Goal: Transaction & Acquisition: Purchase product/service

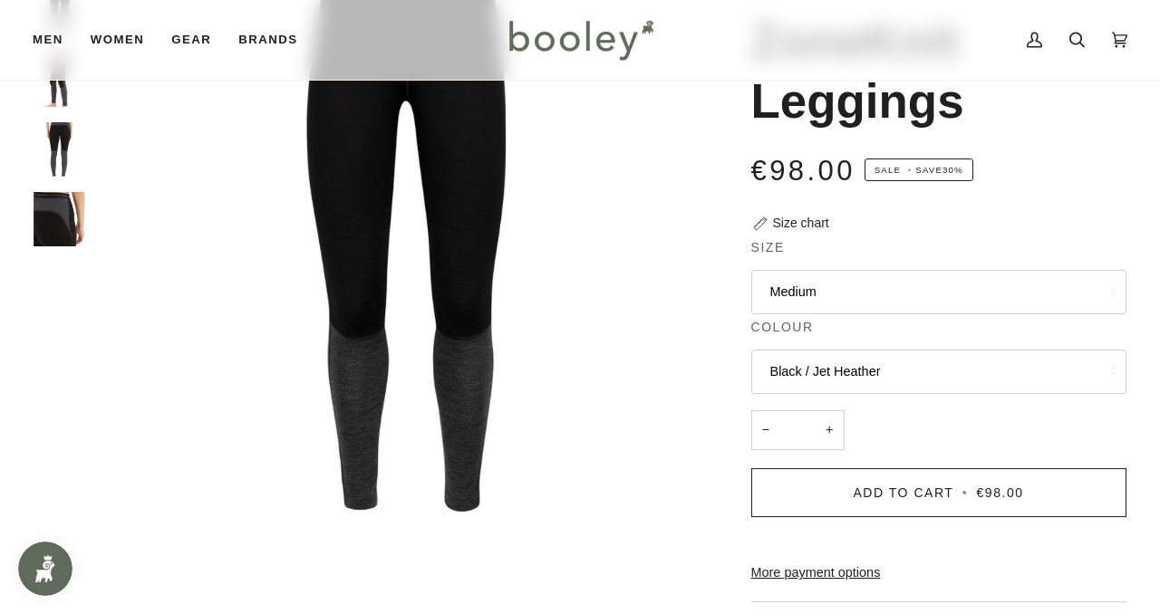
scroll to position [214, 0]
click at [780, 293] on button "Medium" at bounding box center [938, 291] width 375 height 44
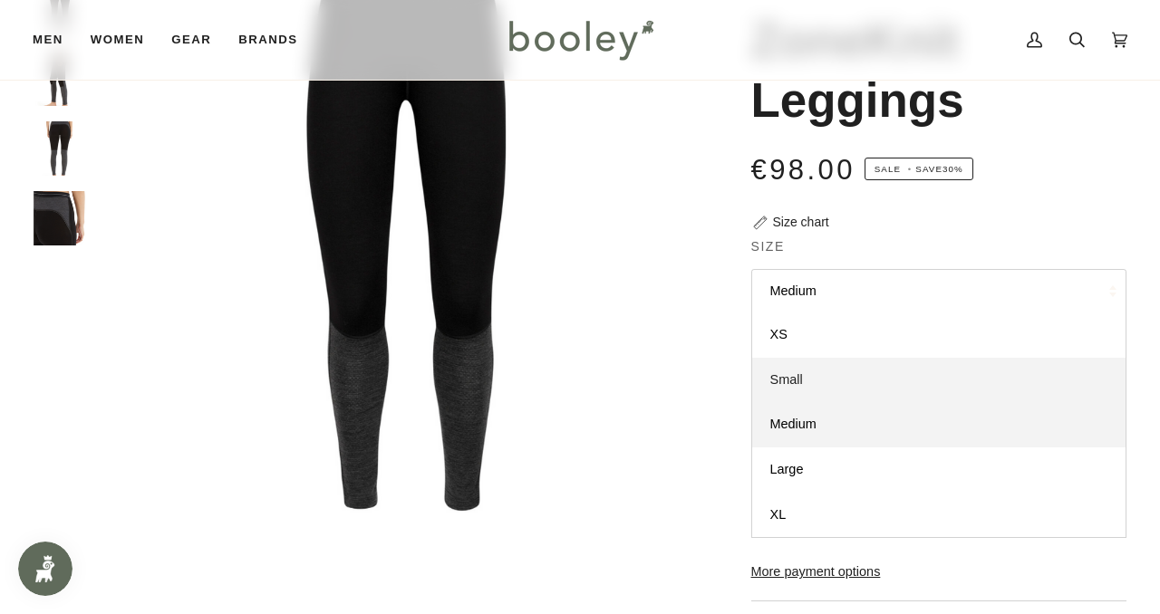
click at [794, 382] on span "Small" at bounding box center [786, 379] width 33 height 14
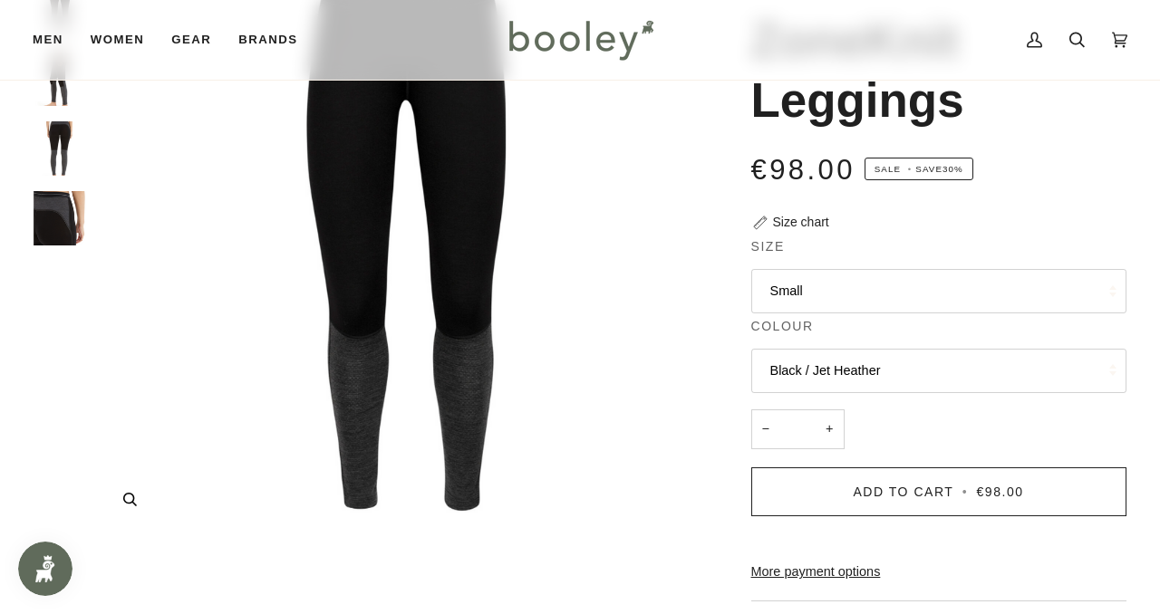
click at [713, 332] on img "Icebreaker Women's 260 ZoneKnit Leggings Black / Jet Heather - Booley Galway" at bounding box center [406, 223] width 621 height 621
click at [784, 383] on button "Black / Jet Heather" at bounding box center [938, 371] width 375 height 44
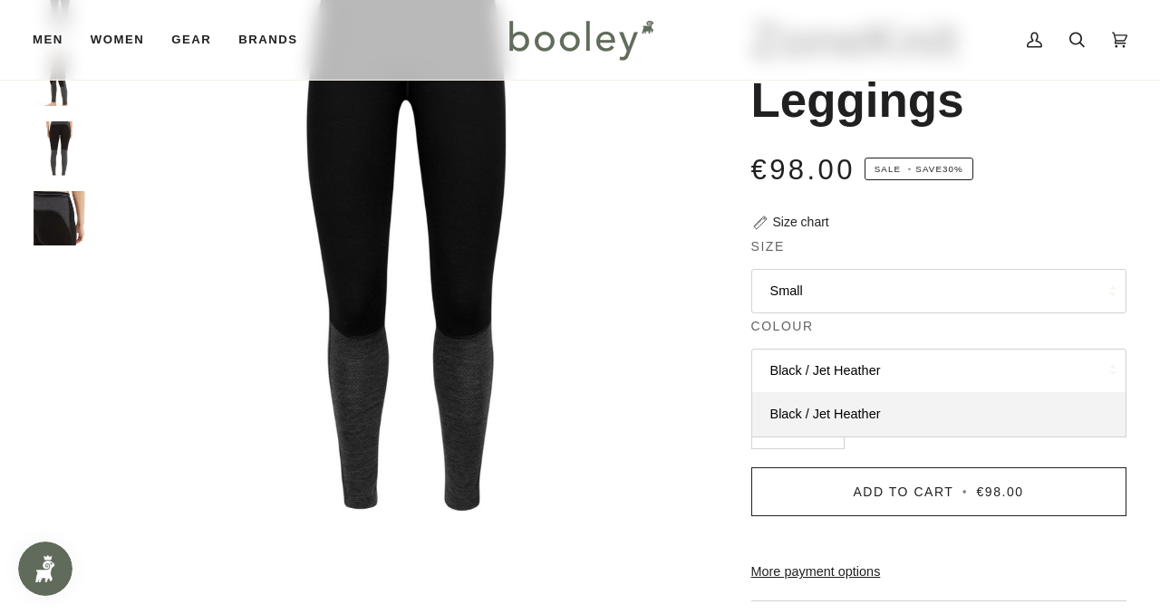
click at [784, 383] on button "Black / Jet Heather" at bounding box center [938, 371] width 375 height 44
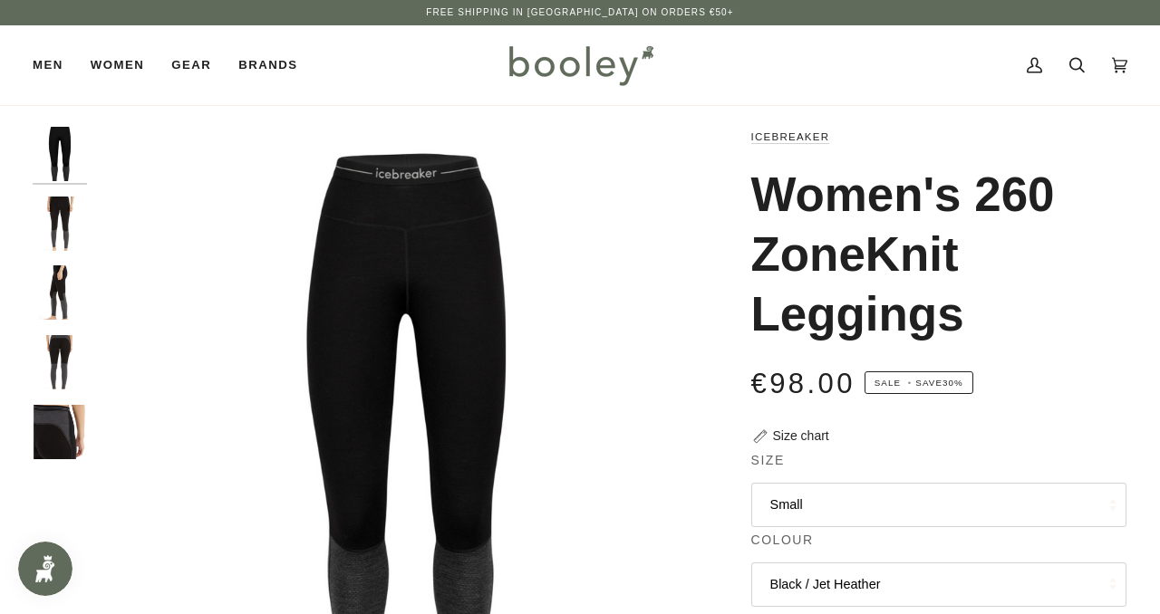
click at [68, 200] on img "Icebreaker Women's 260 ZoneKnit Leggings Black / Jet Heather - Booley Galway" at bounding box center [60, 224] width 54 height 54
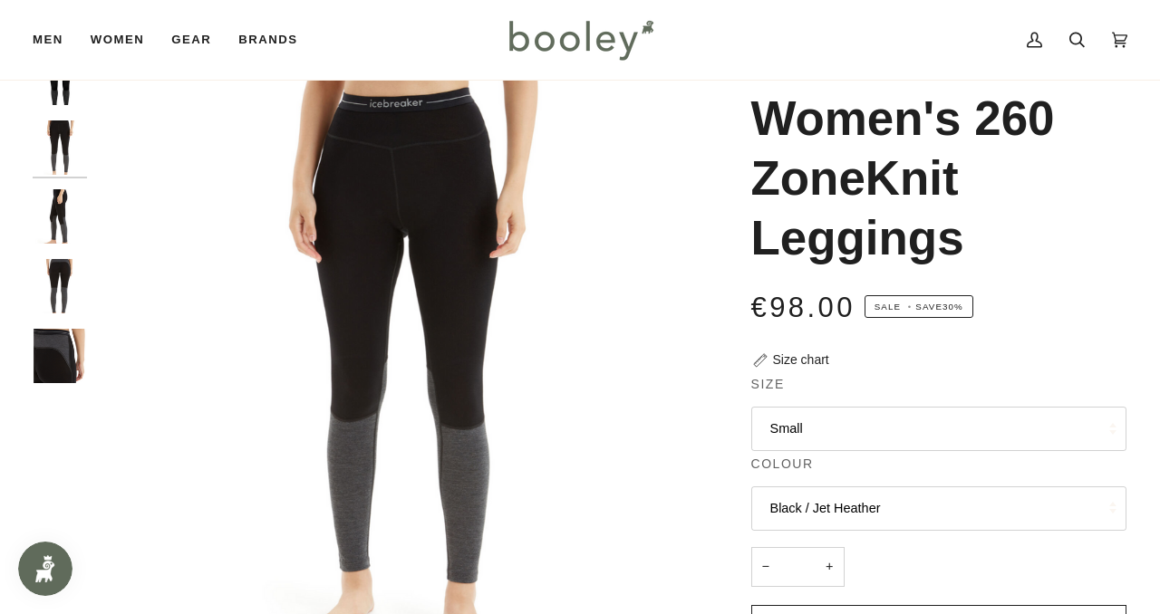
scroll to position [68, 0]
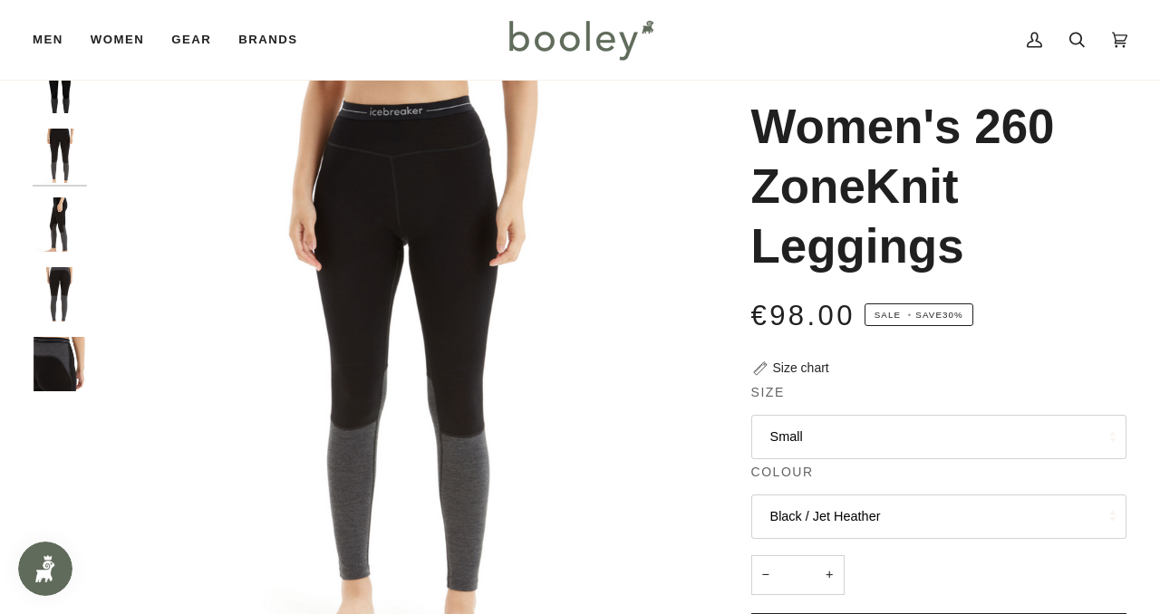
click at [63, 226] on img "Icebreaker Women's 260 ZoneKnit Leggings Black / Jet Heather - Booley Galway" at bounding box center [60, 224] width 54 height 54
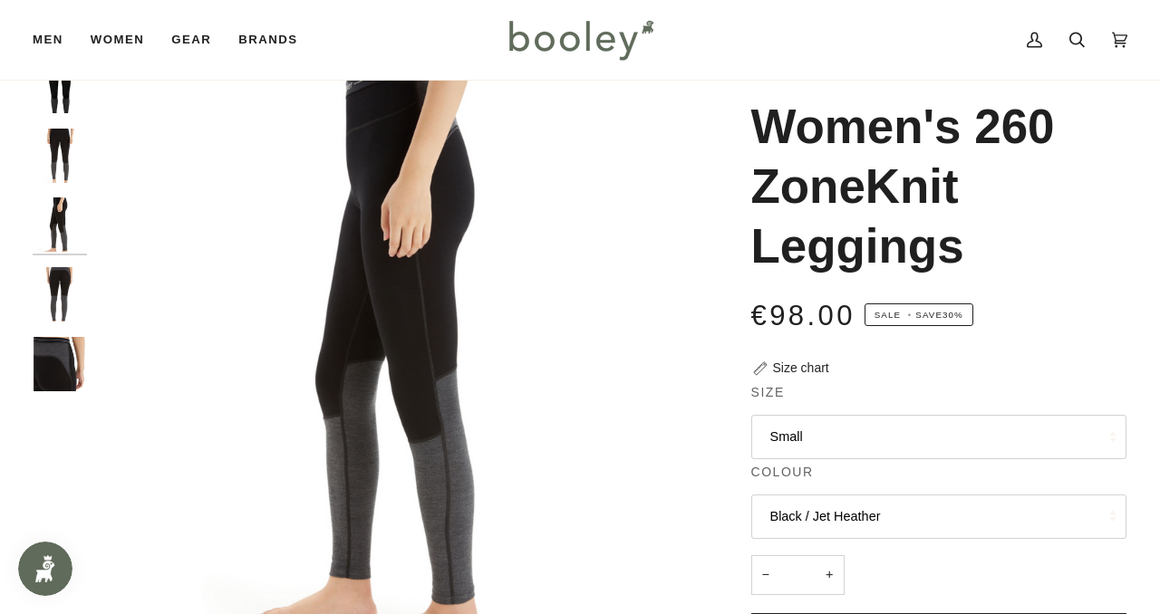
click at [63, 294] on img "Icebreaker Women's 260 ZoneKnit Leggings Black / Jet Heather - Booley Galway" at bounding box center [60, 294] width 54 height 54
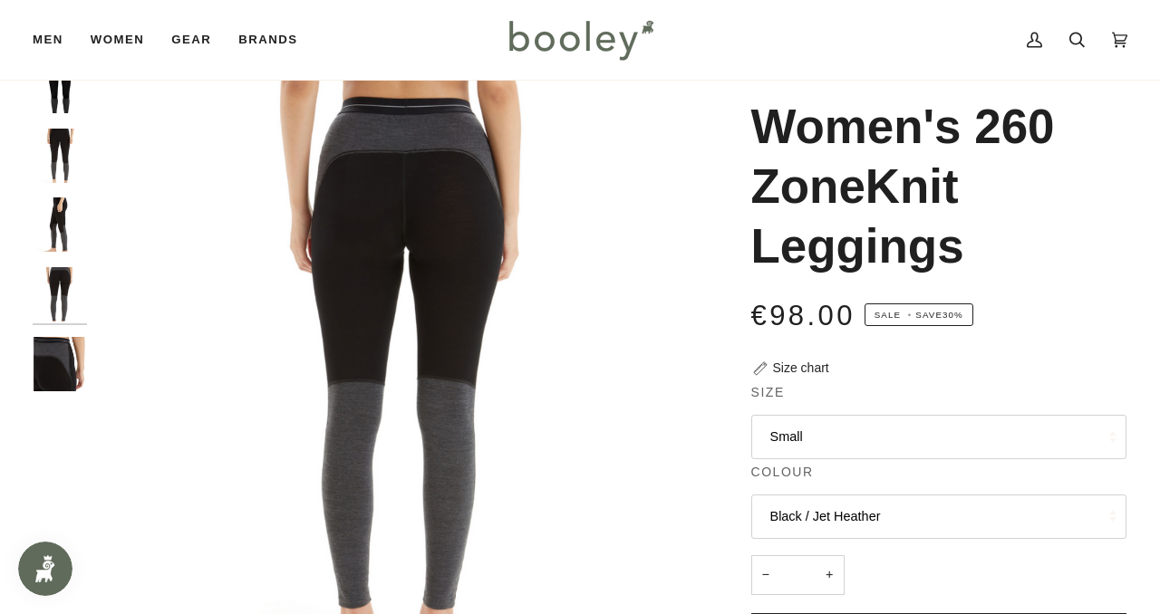
click at [61, 353] on img "Icebreaker Women's 260 ZoneKnit Leggings Black / Jet Heather - Booley Galway" at bounding box center [60, 364] width 54 height 54
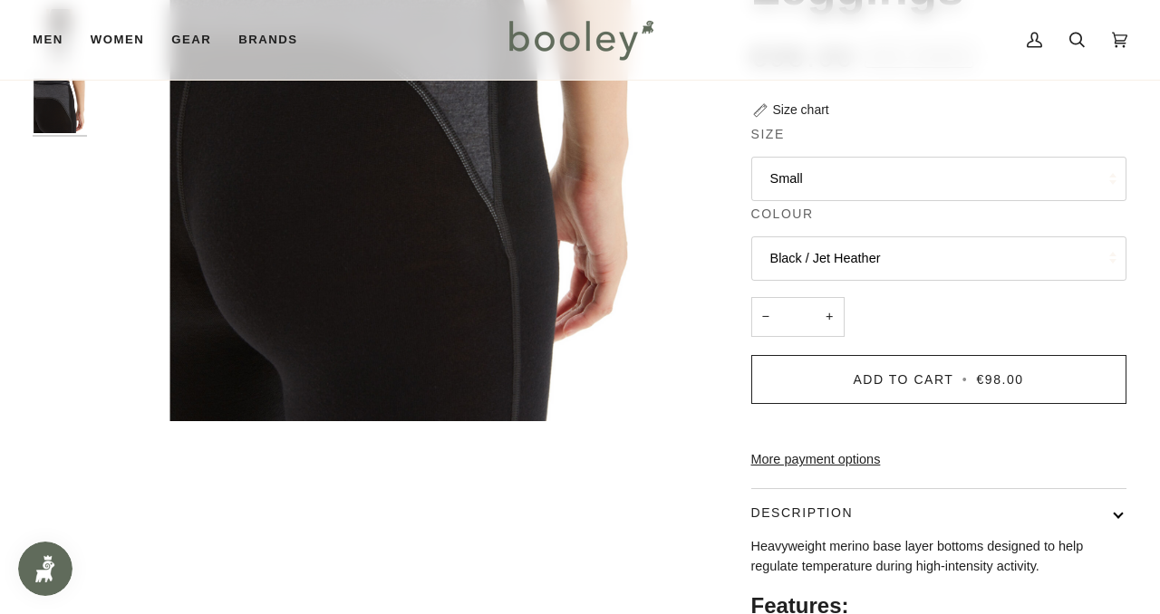
scroll to position [370, 0]
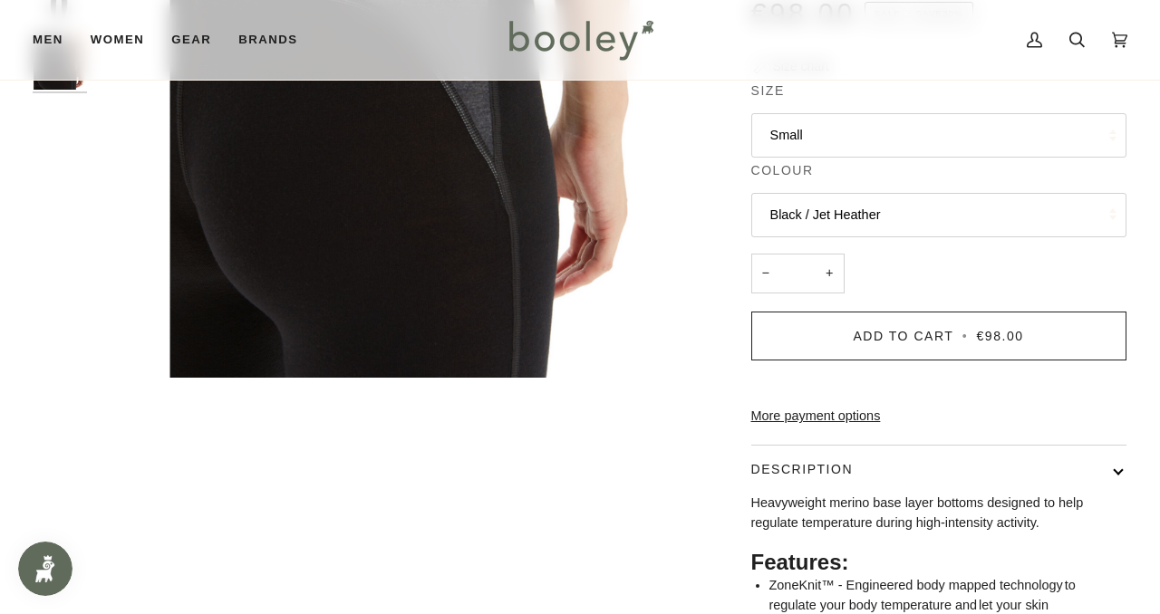
click at [816, 222] on button "Black / Jet Heather" at bounding box center [938, 215] width 375 height 44
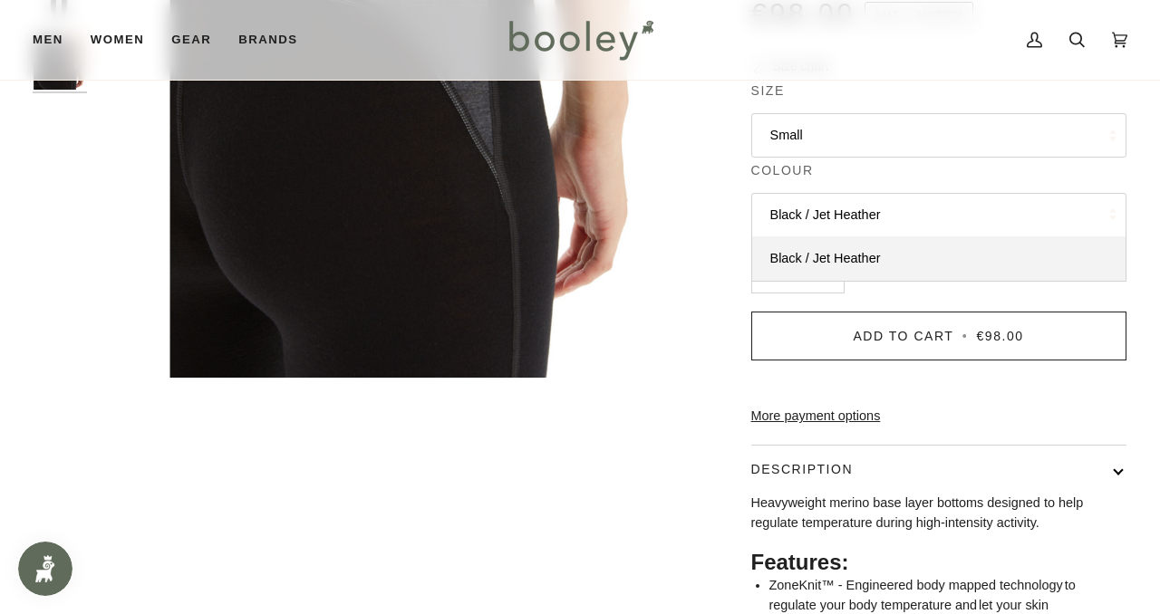
click at [816, 222] on button "Black / Jet Heather" at bounding box center [938, 215] width 375 height 44
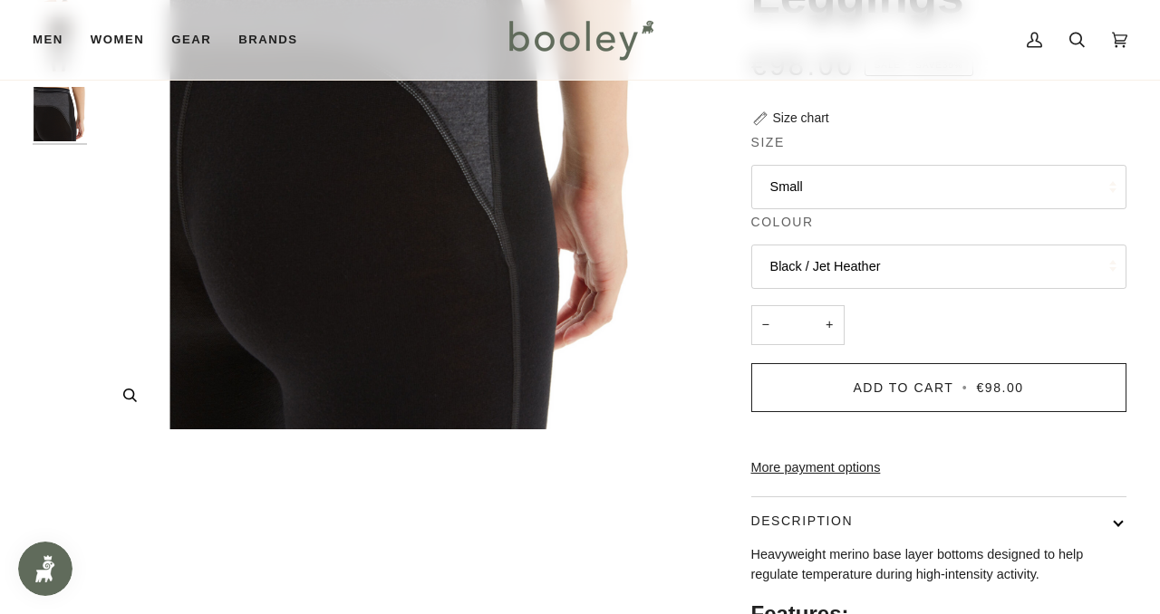
scroll to position [320, 0]
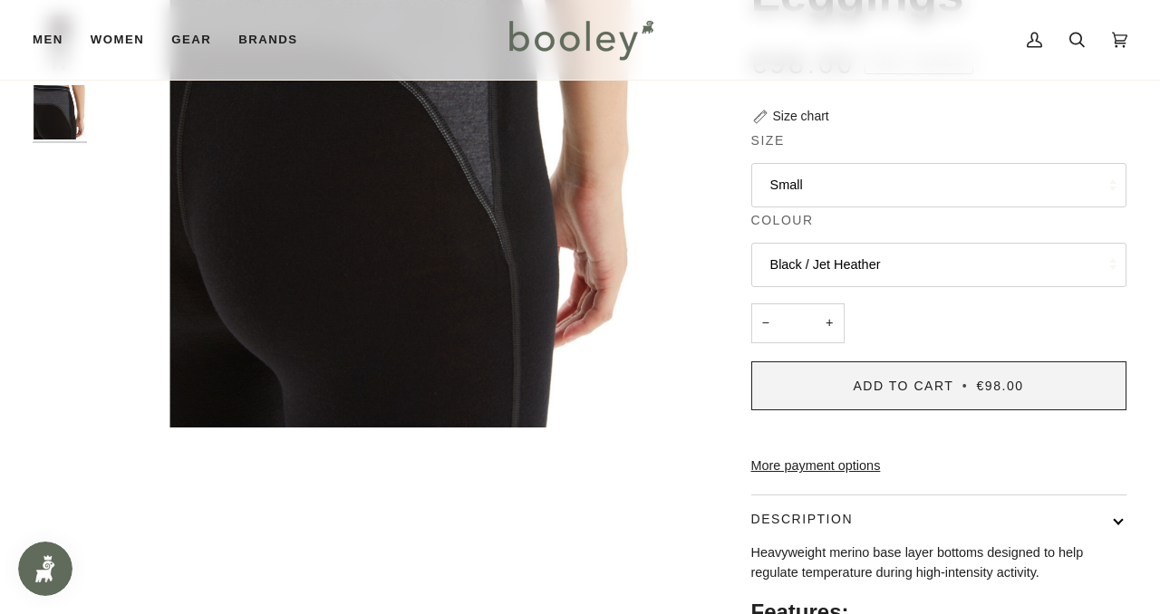
click at [857, 388] on span "Add to Cart" at bounding box center [902, 386] width 101 height 14
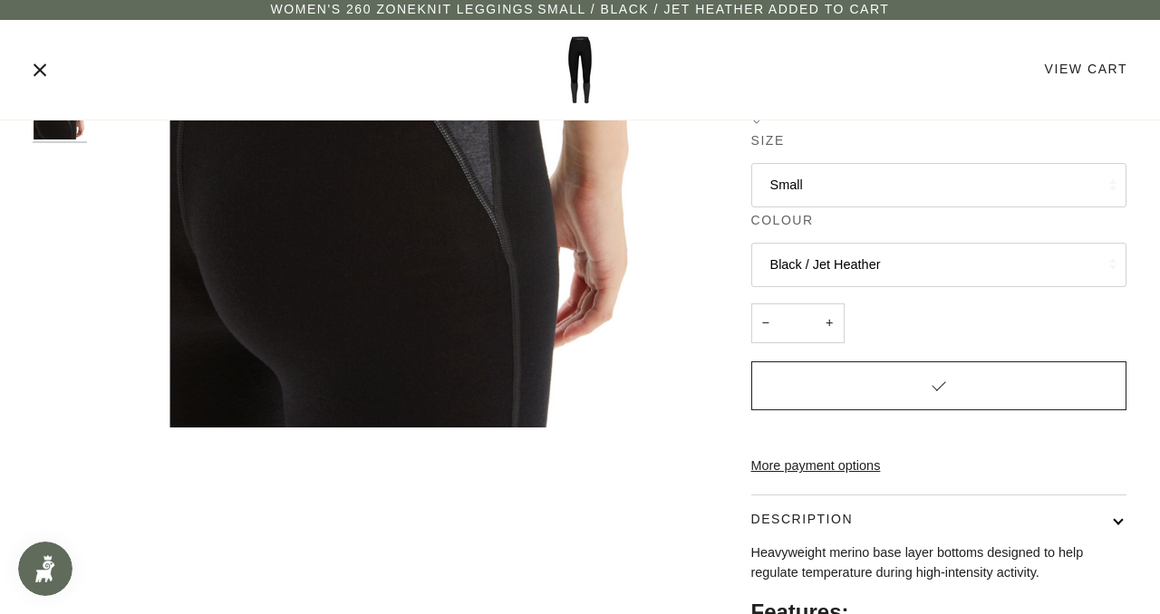
click at [1072, 60] on div "View Cart" at bounding box center [952, 70] width 350 height 20
click at [1073, 73] on link "View Cart" at bounding box center [1085, 69] width 82 height 14
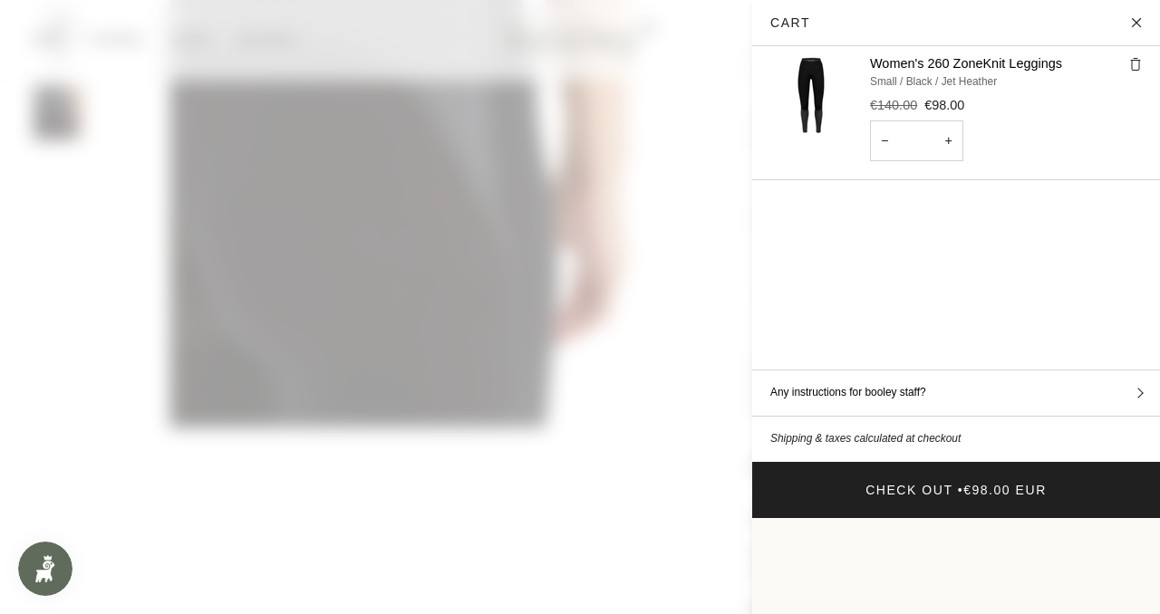
scroll to position [0, 0]
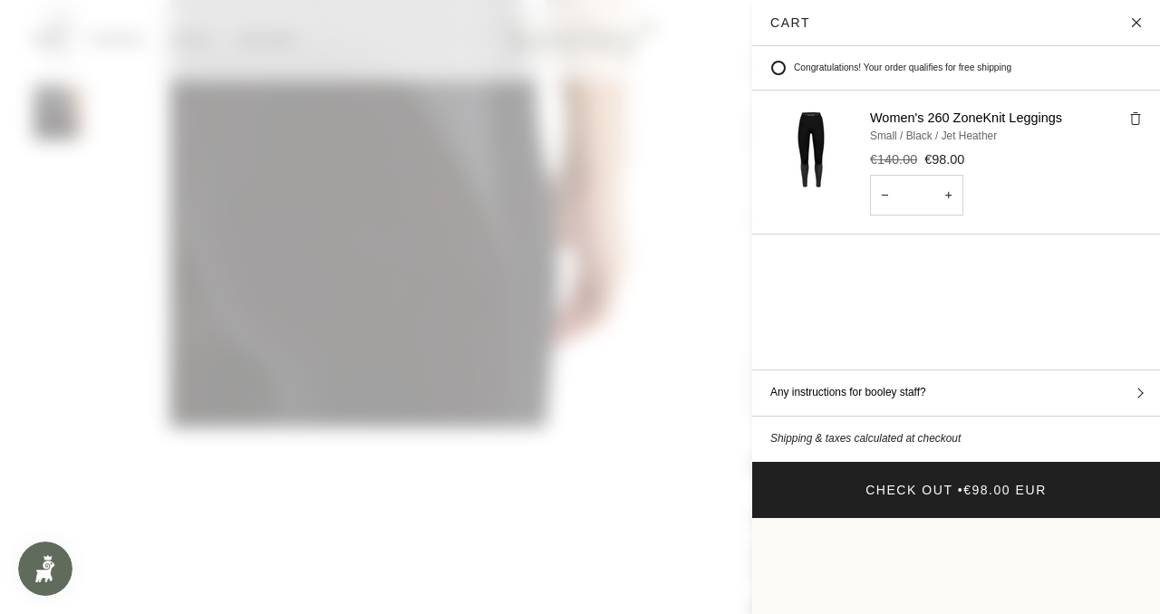
click at [1138, 22] on button "Close" at bounding box center [1136, 22] width 45 height 45
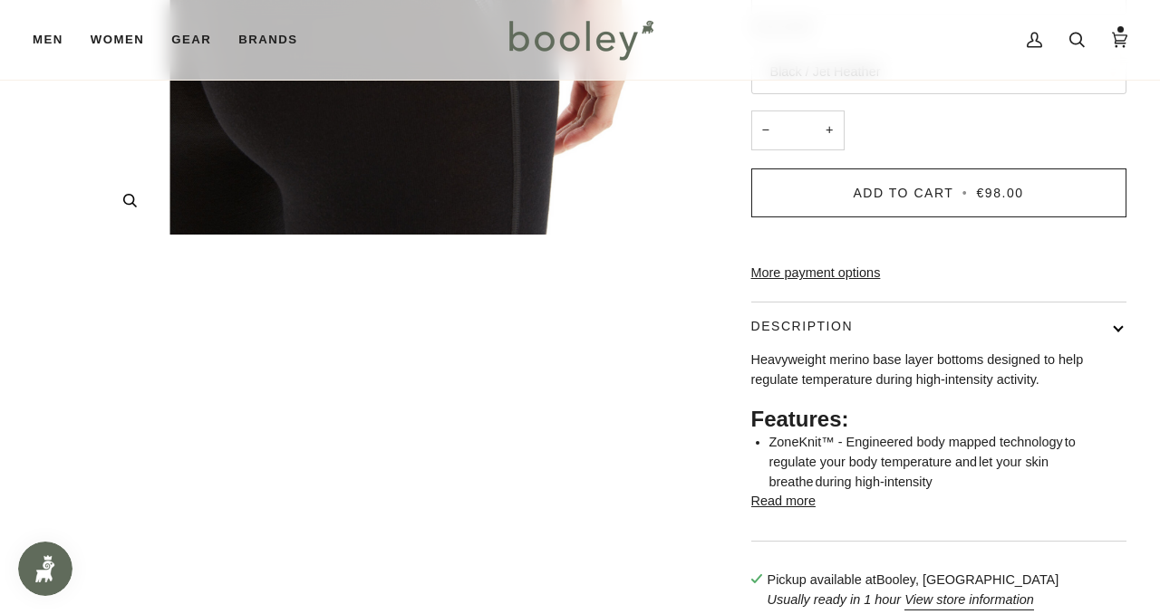
scroll to position [562, 0]
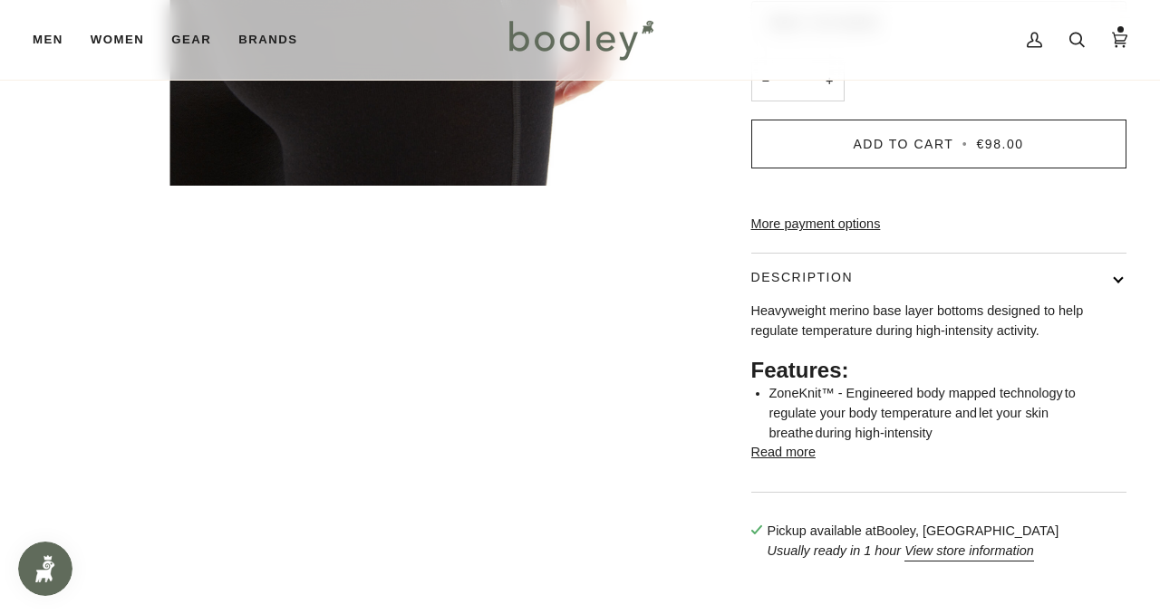
click at [864, 302] on button "Description" at bounding box center [938, 278] width 375 height 48
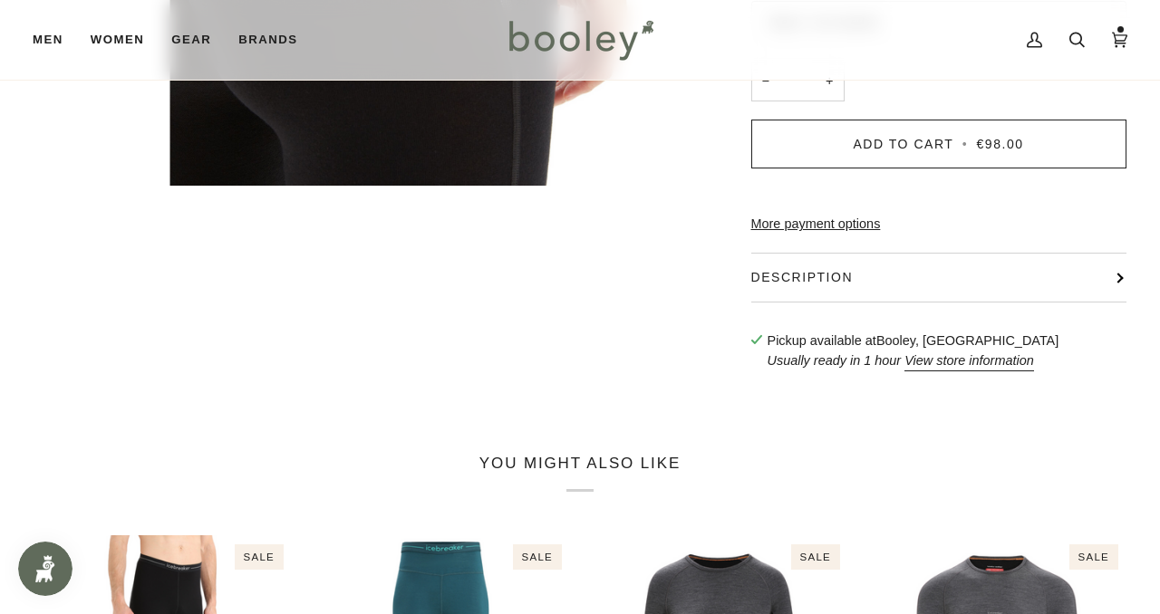
click at [864, 302] on button "Description" at bounding box center [938, 278] width 375 height 48
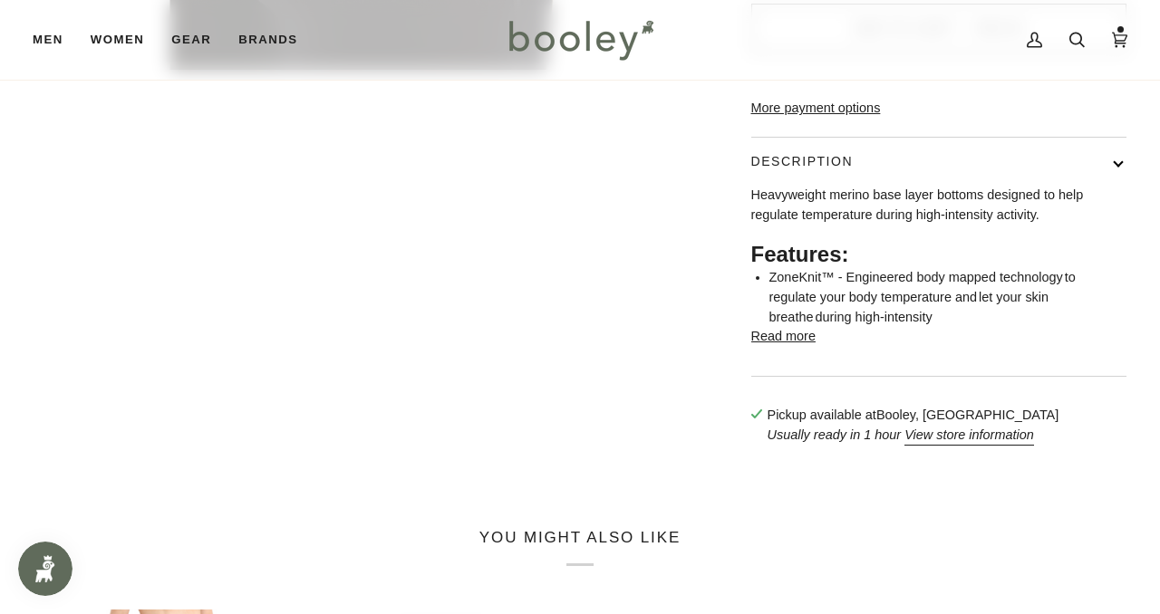
scroll to position [680, 0]
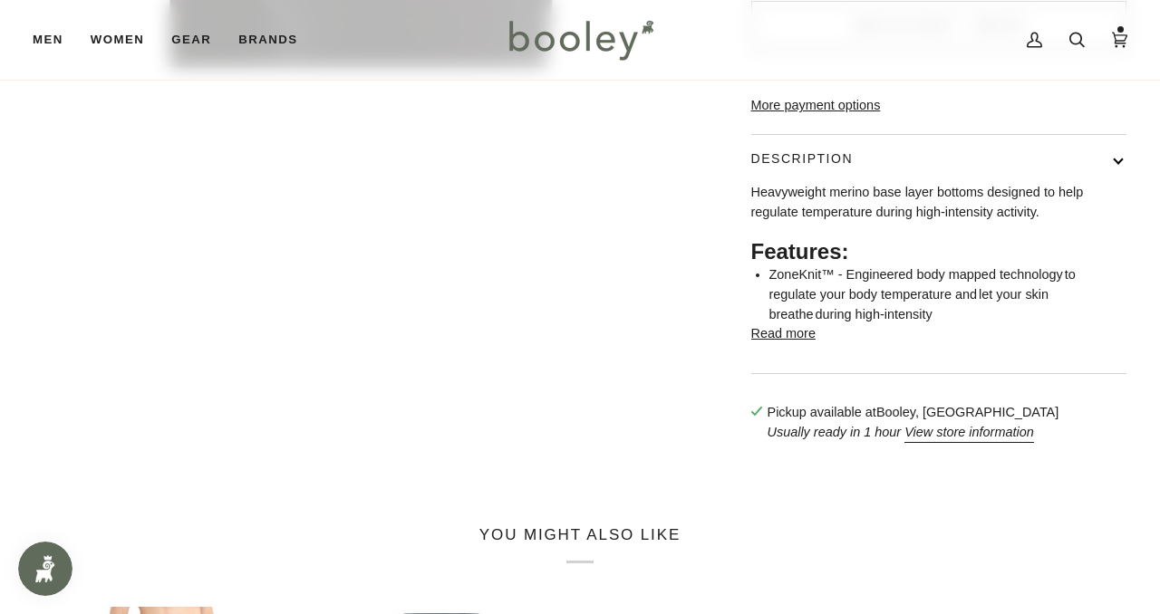
click at [785, 344] on button "Read more" at bounding box center [783, 334] width 64 height 20
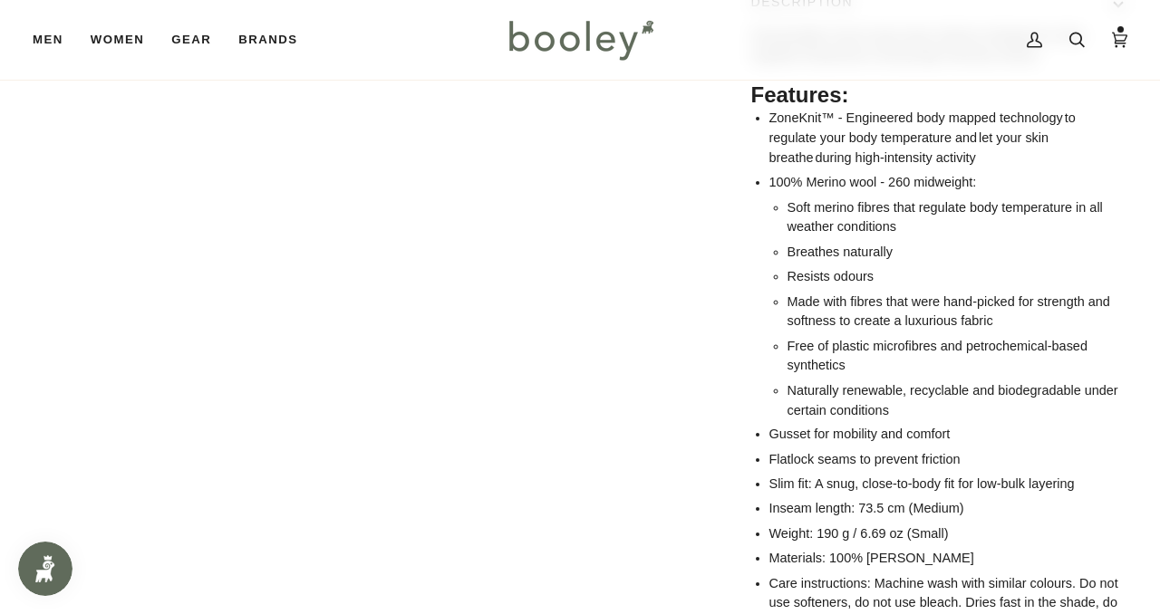
scroll to position [838, 0]
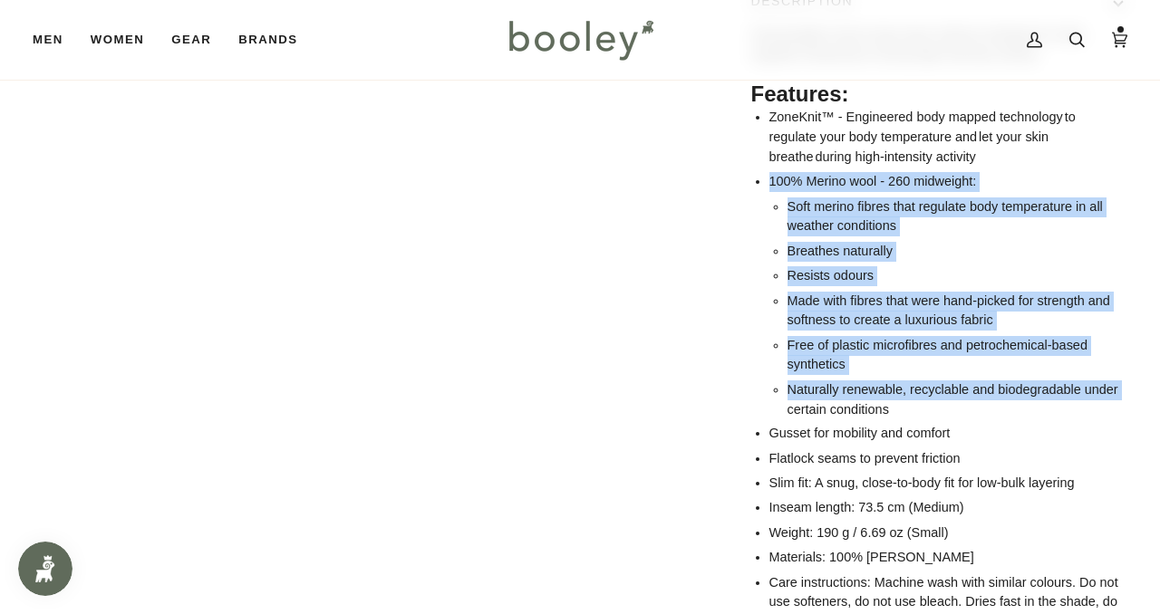
drag, startPoint x: 758, startPoint y: 203, endPoint x: 764, endPoint y: 446, distance: 242.8
click at [764, 446] on div "Heavyweight merino base layer bottoms designed to help regulate temperature dur…" at bounding box center [938, 338] width 375 height 626
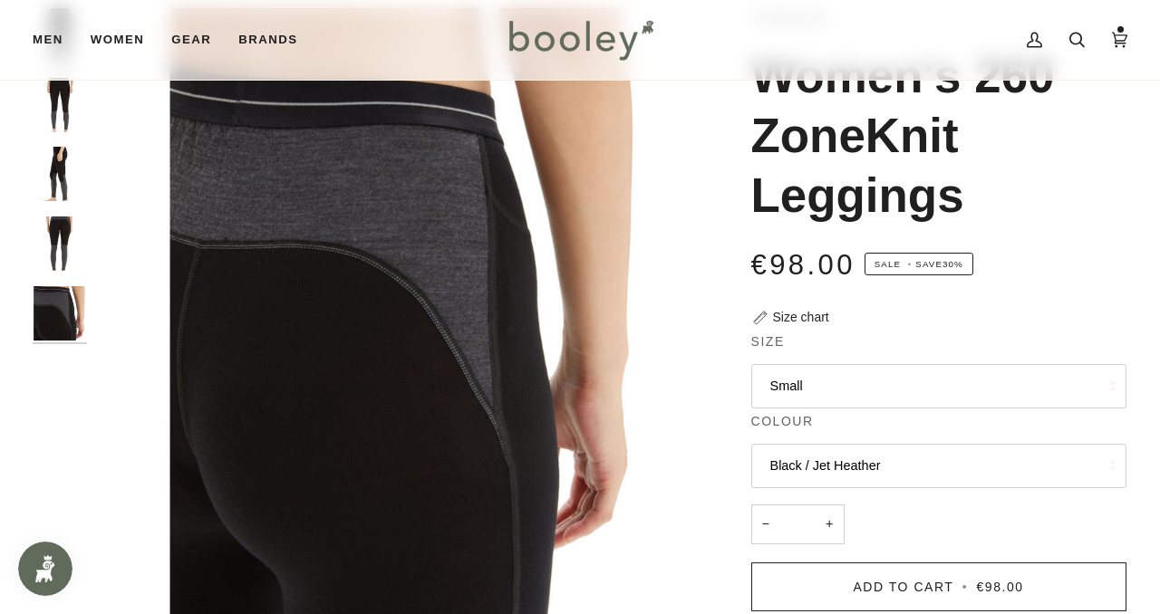
scroll to position [0, 0]
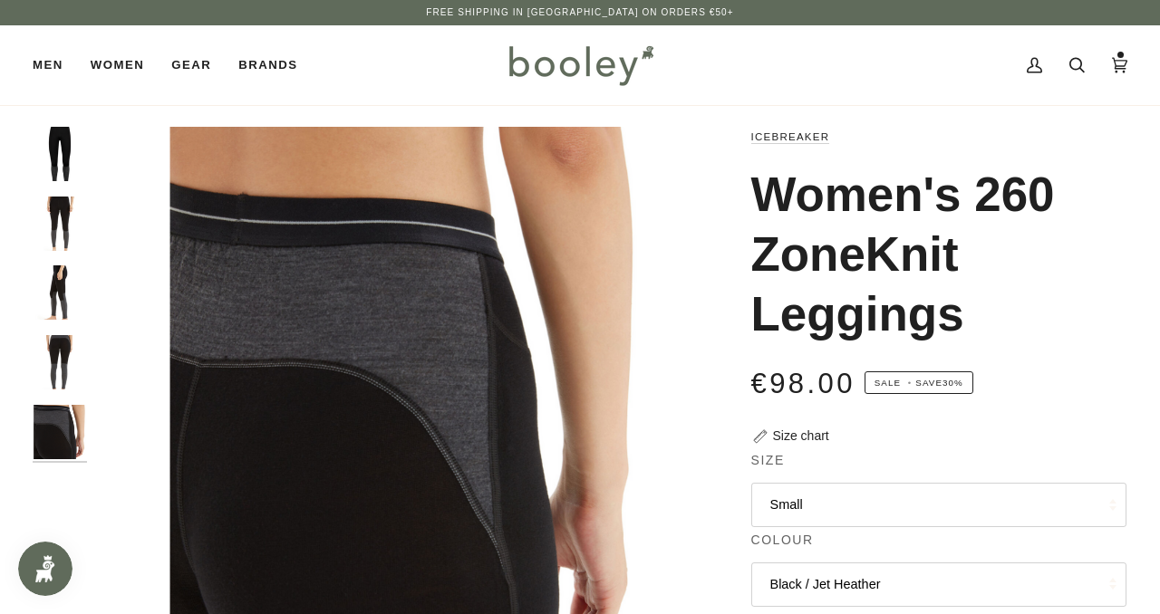
drag, startPoint x: 755, startPoint y: 188, endPoint x: 981, endPoint y: 303, distance: 253.6
click at [981, 303] on h1 "Women's 260 ZoneKnit Leggings" at bounding box center [931, 254] width 361 height 179
copy h1 "Women's 260 ZoneKnit Leggings"
click at [1110, 68] on link "Cart €98.00 (1)" at bounding box center [1119, 65] width 43 height 80
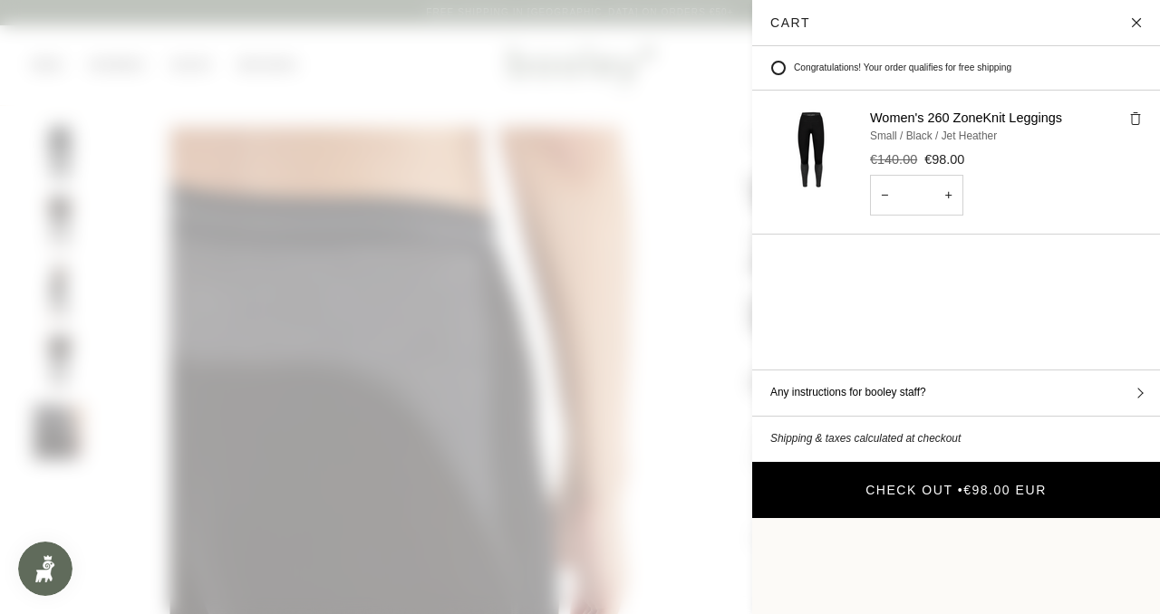
click at [986, 483] on span "€98.00 EUR" at bounding box center [1004, 490] width 83 height 14
